Goal: Information Seeking & Learning: Learn about a topic

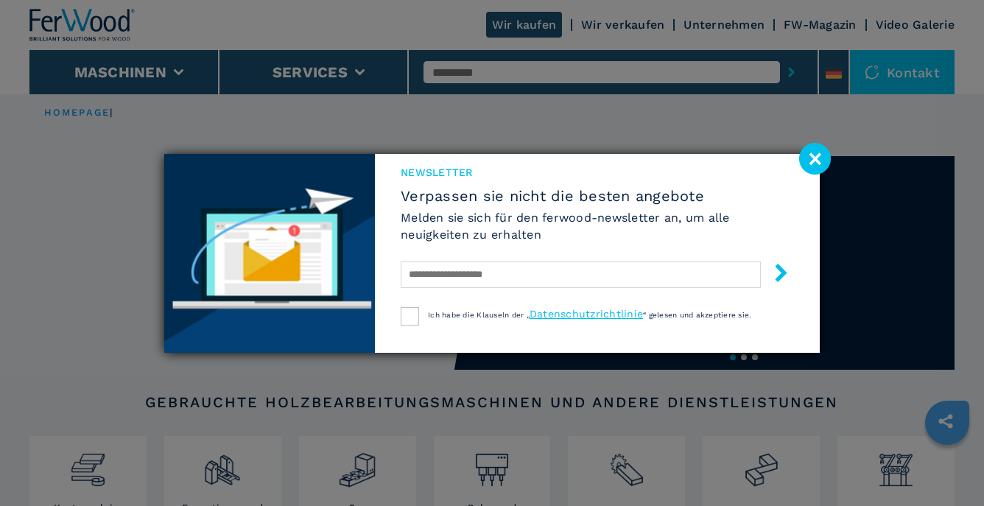
click at [815, 152] on image at bounding box center [815, 159] width 32 height 32
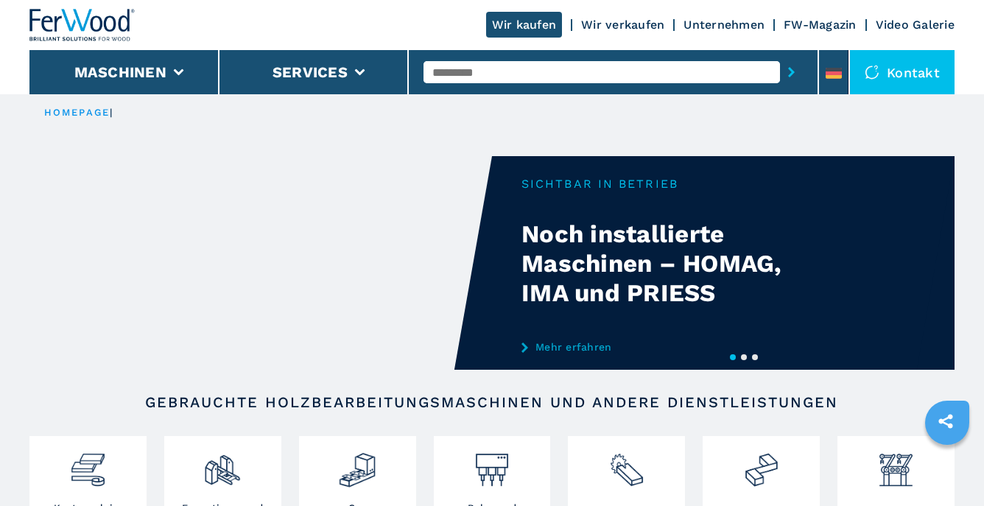
click at [573, 349] on link "Mehr erfahren" at bounding box center [665, 347] width 289 height 12
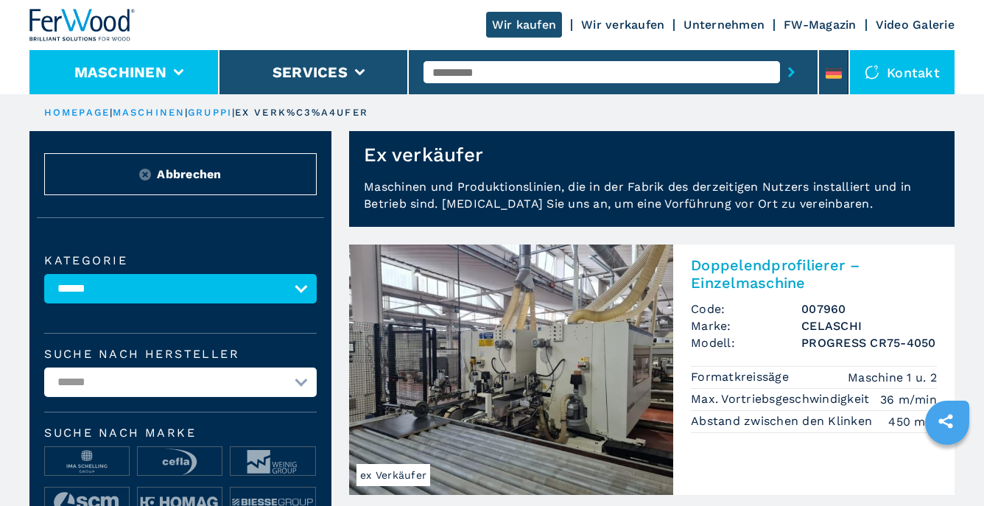
click at [172, 71] on li "Maschinen" at bounding box center [124, 72] width 190 height 44
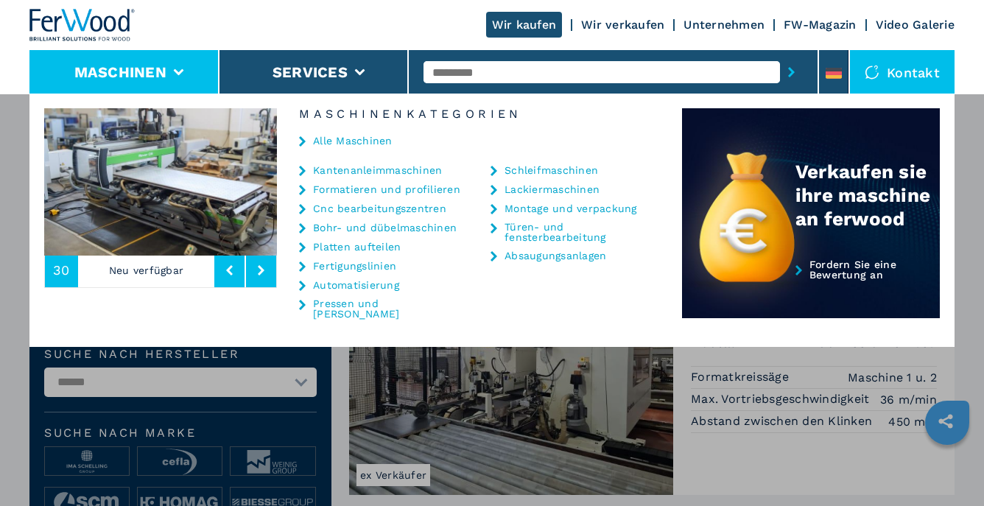
click at [325, 206] on link "Cnc bearbeitungszentren" at bounding box center [379, 208] width 133 height 10
click at [326, 208] on link "Cnc bearbeitungszentren" at bounding box center [379, 208] width 133 height 10
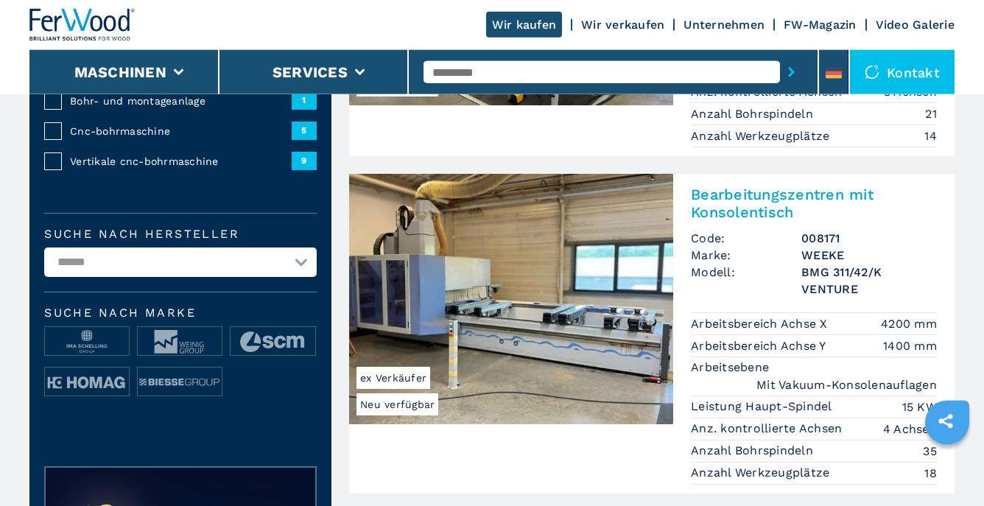
scroll to position [389, 0]
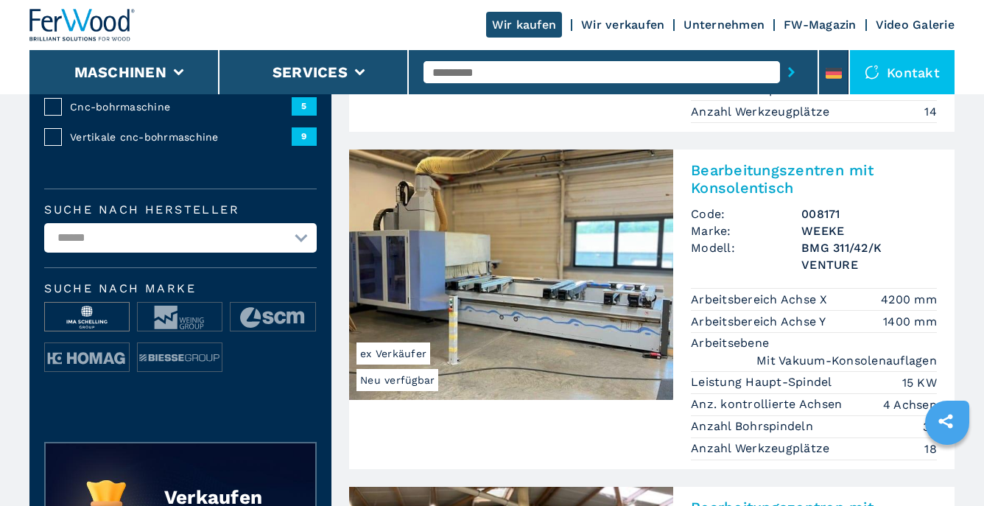
click at [87, 315] on img at bounding box center [87, 317] width 84 height 29
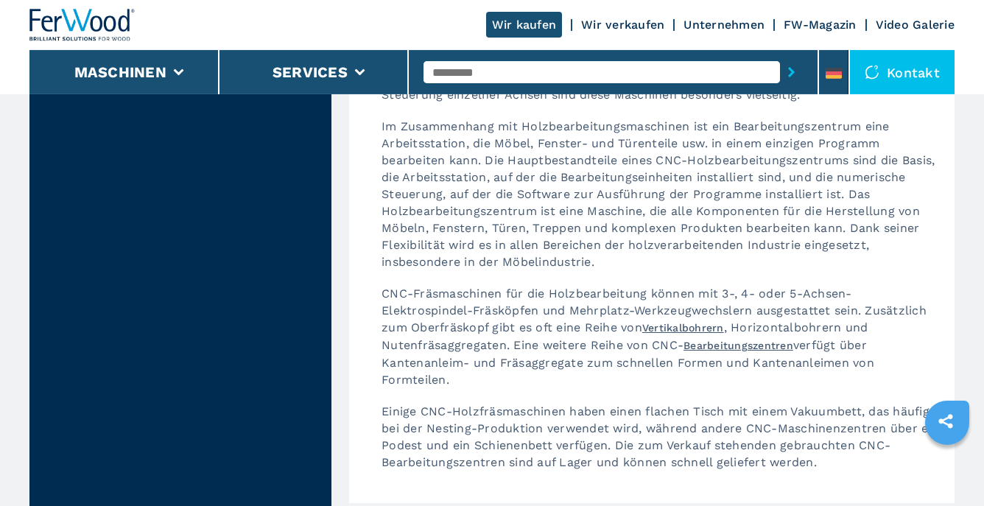
scroll to position [777, 0]
